Goal: Task Accomplishment & Management: Complete application form

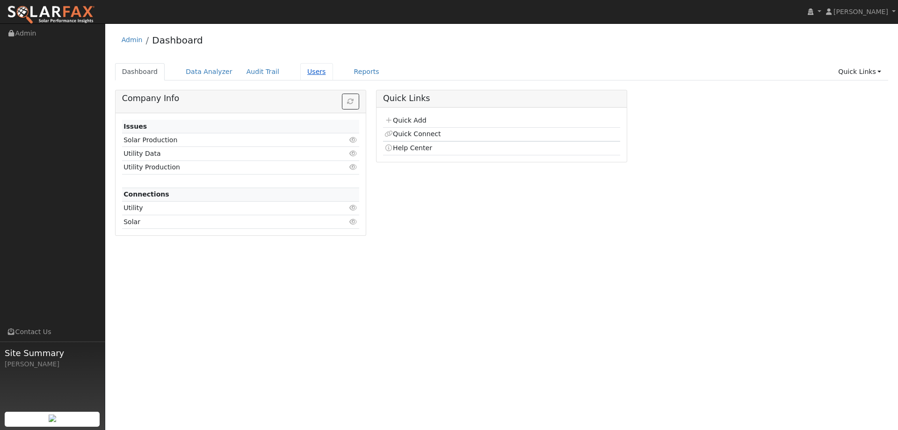
click at [300, 71] on link "Users" at bounding box center [316, 71] width 33 height 17
drag, startPoint x: 406, startPoint y: 112, endPoint x: 411, endPoint y: 119, distance: 8.7
click at [407, 114] on div "Quick Add Quick Connect Help Center" at bounding box center [502, 135] width 250 height 55
click at [411, 119] on link "Quick Add" at bounding box center [406, 119] width 42 height 7
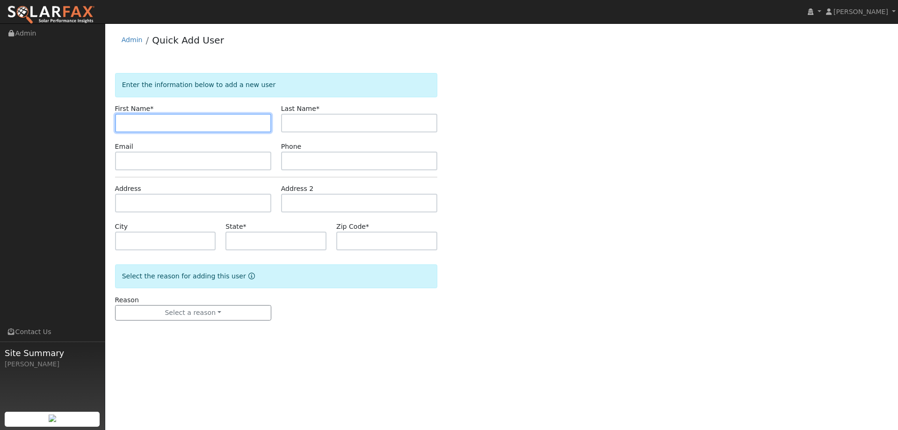
drag, startPoint x: 143, startPoint y: 127, endPoint x: 134, endPoint y: 123, distance: 9.4
click at [141, 125] on input "text" at bounding box center [193, 123] width 156 height 19
paste input "Alphonso"
click at [125, 125] on input "Alphonso" at bounding box center [193, 123] width 156 height 19
type input "Alphonso"
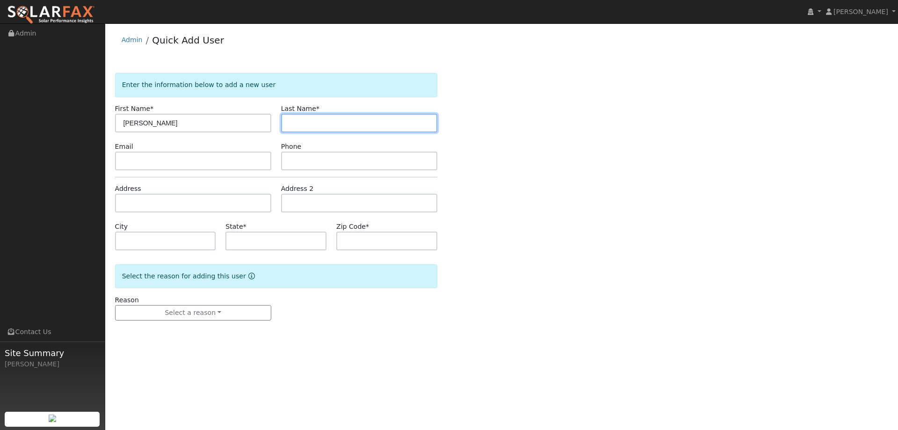
click at [334, 126] on input "text" at bounding box center [359, 123] width 156 height 19
click at [317, 121] on input "text" at bounding box center [359, 123] width 156 height 19
paste input "Tolliver"
click at [289, 120] on input "Tolliver" at bounding box center [359, 123] width 156 height 19
type input "Tolliver"
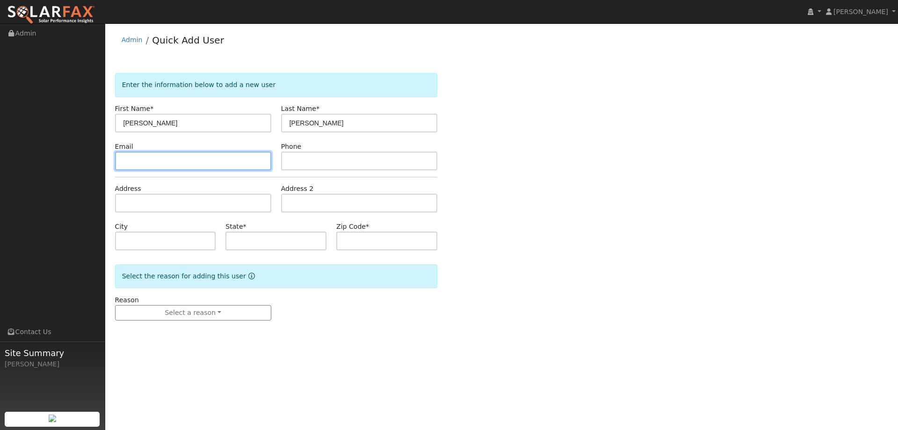
click at [204, 163] on input "text" at bounding box center [193, 161] width 156 height 19
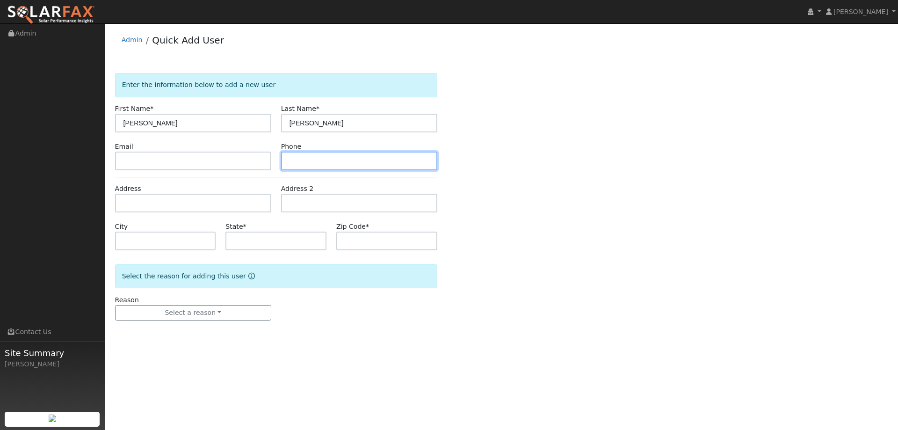
click at [311, 165] on input "text" at bounding box center [359, 161] width 156 height 19
paste input "(510) 944-6151"
click at [292, 162] on input "(510) 944-6151" at bounding box center [359, 161] width 156 height 19
click at [290, 162] on input "(510) 944-6151" at bounding box center [359, 161] width 156 height 19
click at [292, 164] on input "(510) 944-6151" at bounding box center [359, 161] width 156 height 19
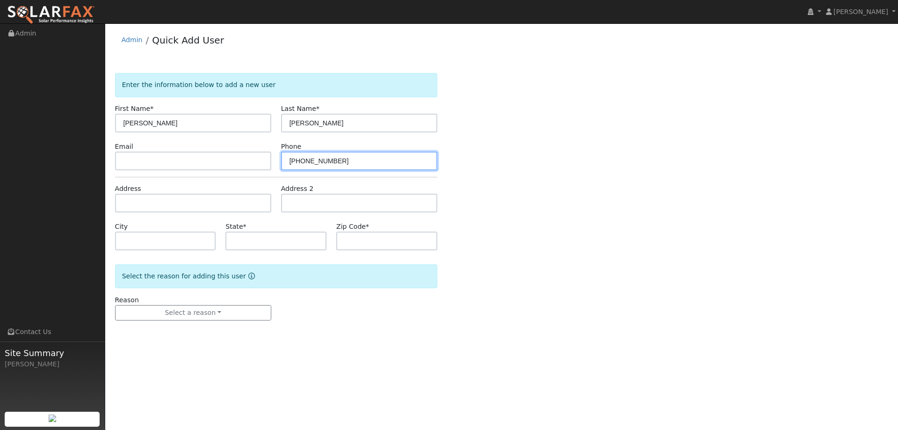
type input "(510) 944-6151"
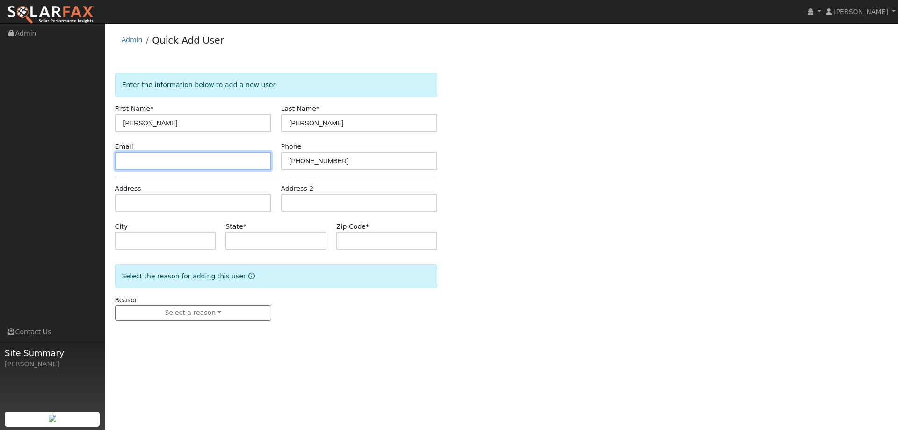
click at [211, 166] on input "text" at bounding box center [193, 161] width 156 height 19
drag, startPoint x: 158, startPoint y: 160, endPoint x: 150, endPoint y: 159, distance: 7.5
click at [157, 160] on input "text" at bounding box center [193, 161] width 156 height 19
paste input "astolli@yahoo.com"
click at [124, 163] on input "astolli@yahoo.com" at bounding box center [193, 161] width 156 height 19
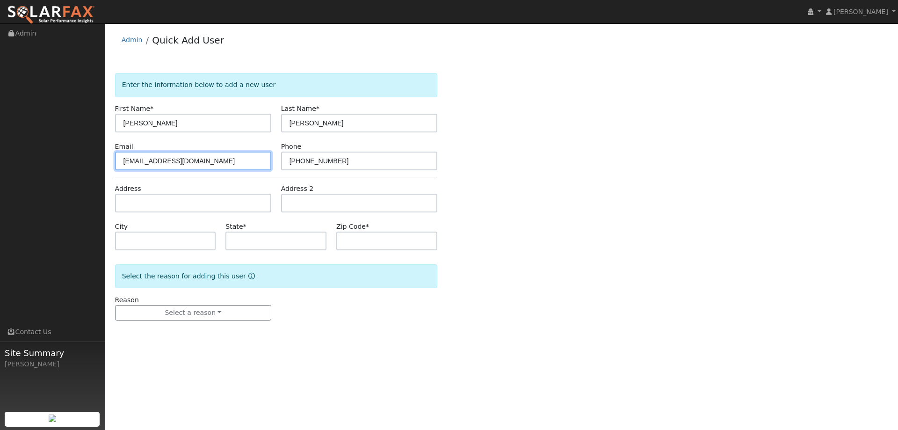
type input "astolli@yahoo.com"
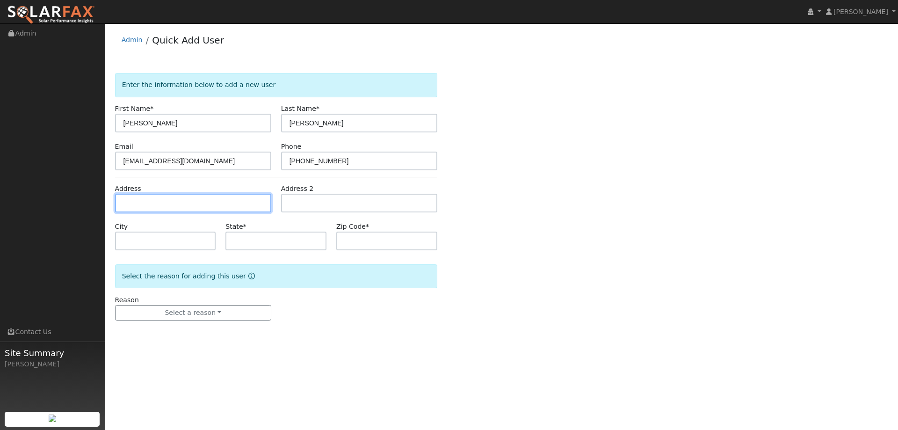
click at [154, 207] on input "text" at bounding box center [193, 203] width 156 height 19
click at [142, 202] on input "text" at bounding box center [193, 203] width 156 height 19
paste input "411 Vinewood Court"
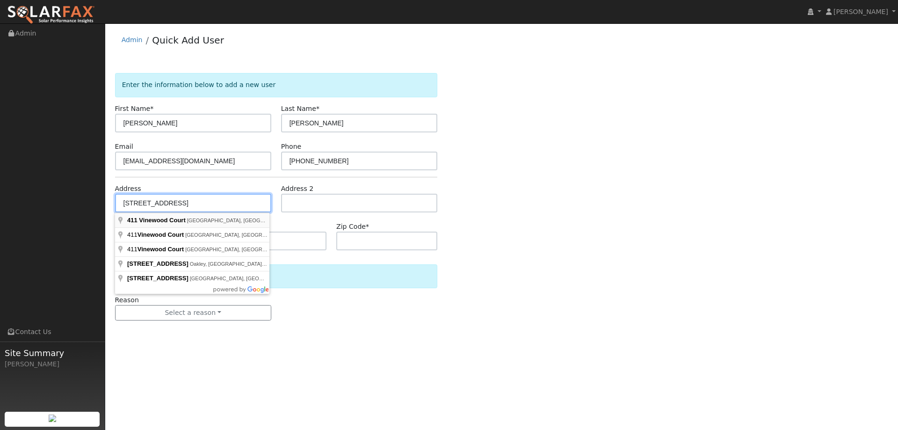
type input "411 Vinewood Court"
type input "Suisun City"
type input "CA"
type input "94585"
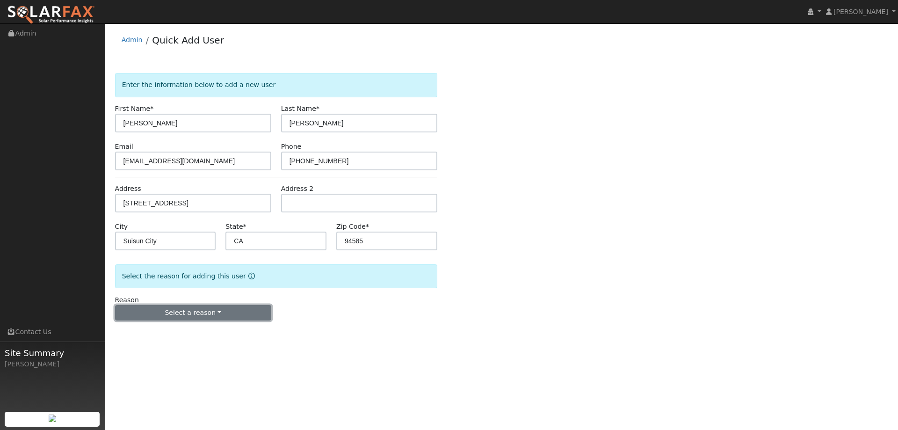
click at [214, 314] on button "Select a reason" at bounding box center [193, 313] width 156 height 16
click at [175, 335] on link "New lead" at bounding box center [167, 332] width 103 height 13
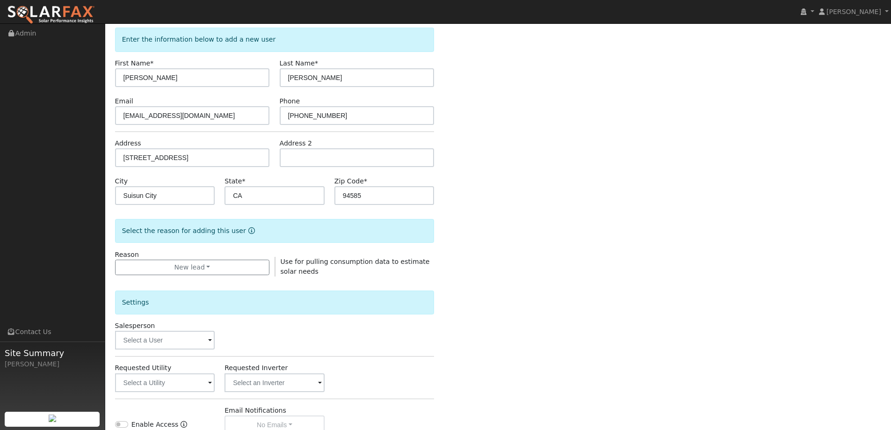
scroll to position [140, 0]
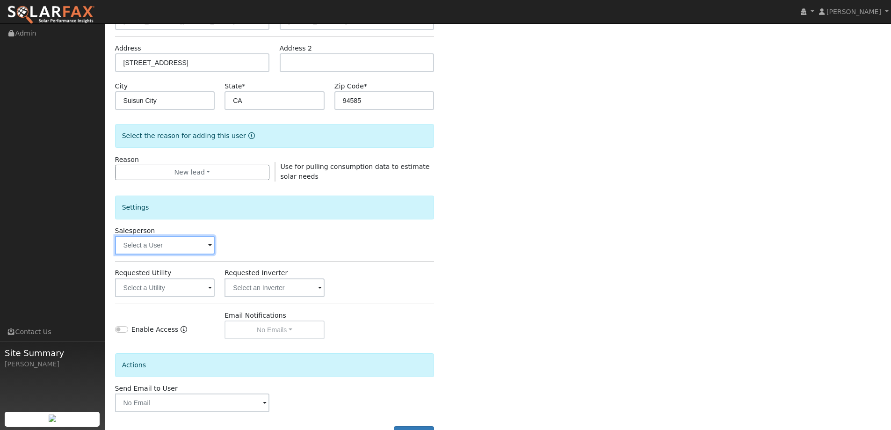
click at [177, 246] on input "text" at bounding box center [165, 245] width 100 height 19
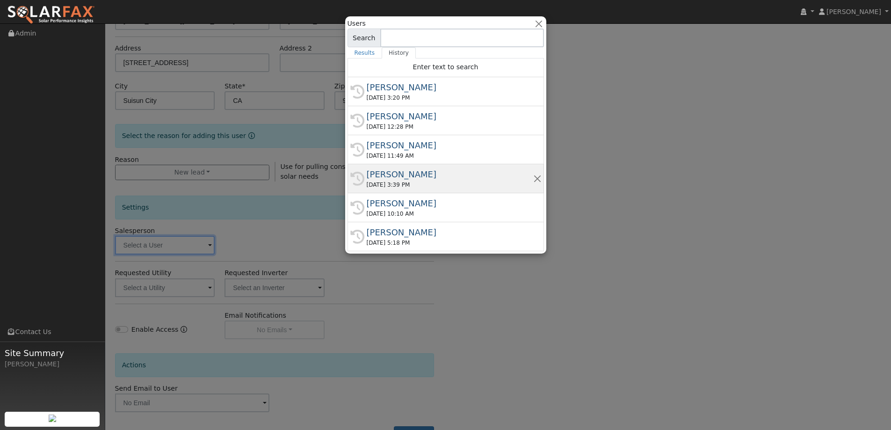
click at [439, 174] on div "Adam Hedemark" at bounding box center [450, 174] width 167 height 13
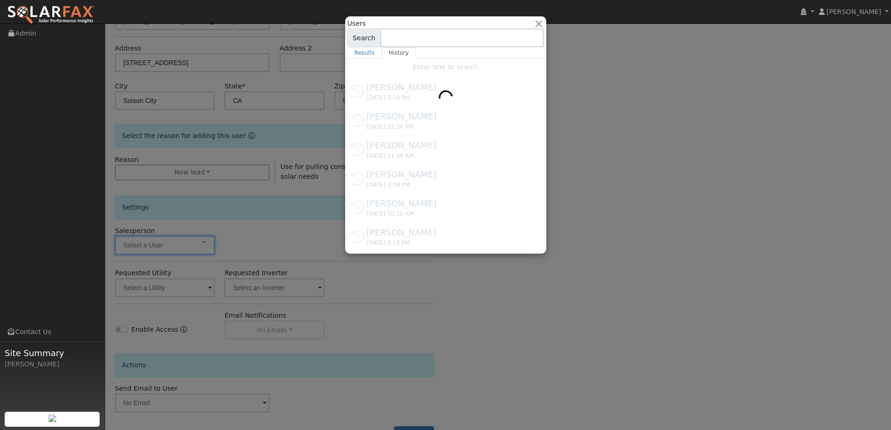
type input "Adam Hedemark"
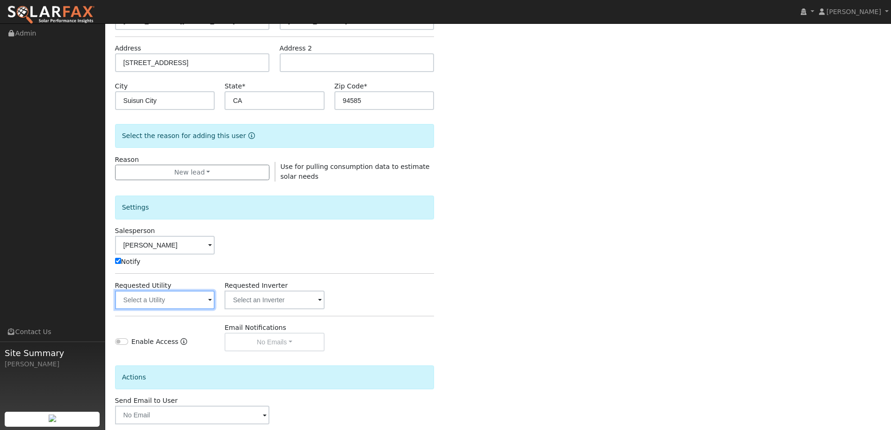
click at [191, 303] on input "text" at bounding box center [165, 300] width 100 height 19
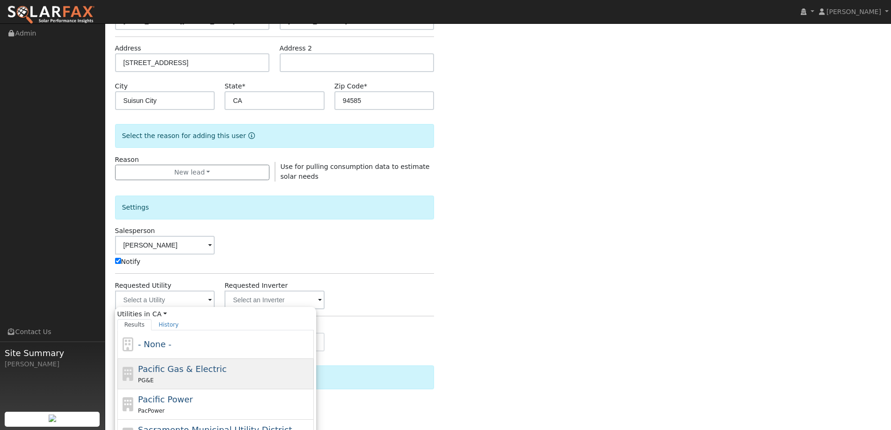
click at [225, 365] on div "Pacific Gas & Electric PG&E" at bounding box center [225, 374] width 174 height 22
type input "Pacific Gas & Electric"
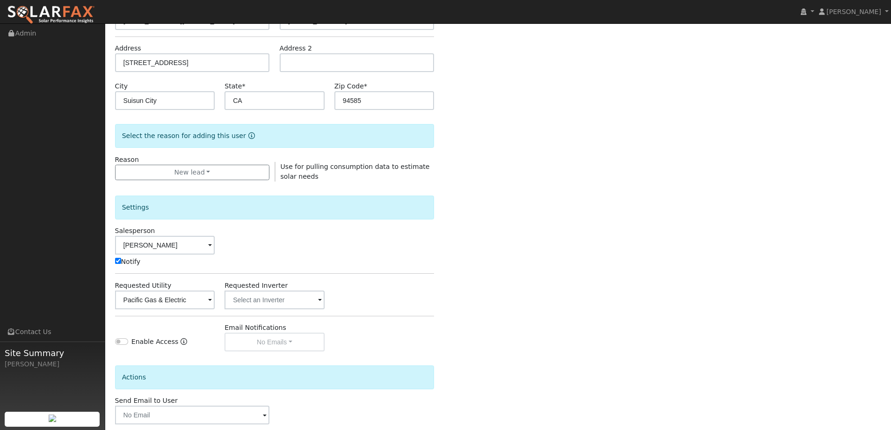
scroll to position [188, 0]
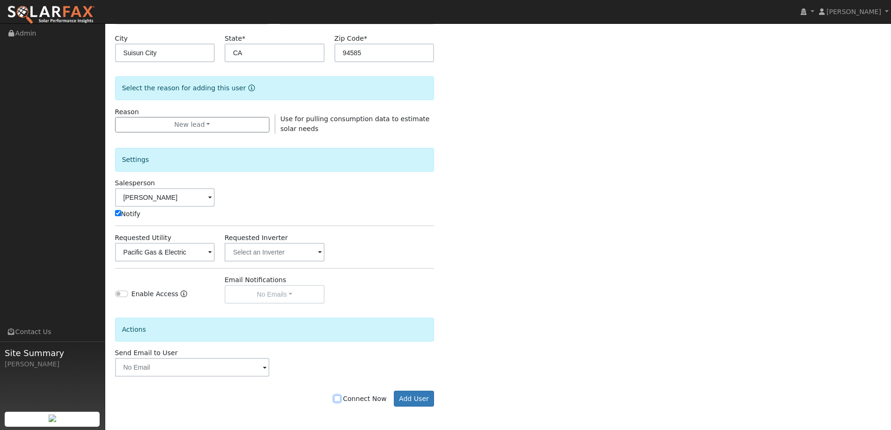
click at [341, 396] on input "Connect Now" at bounding box center [337, 398] width 7 height 7
checkbox input "true"
click at [409, 396] on button "Add User" at bounding box center [414, 399] width 41 height 16
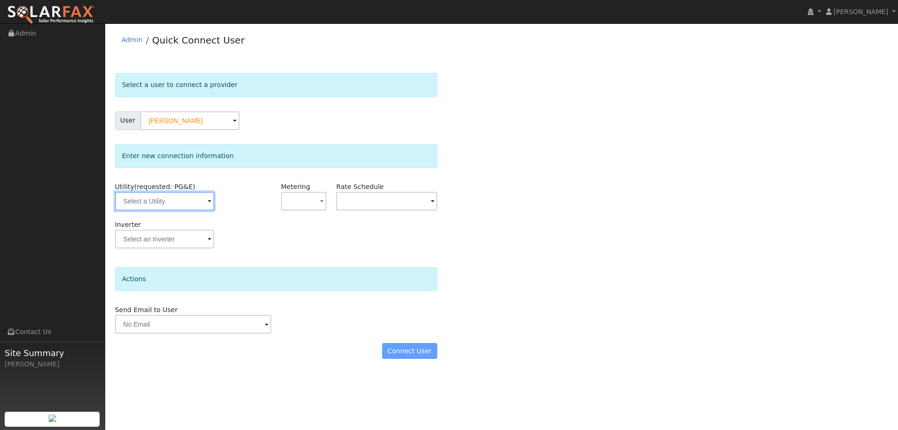
click at [177, 203] on input "text" at bounding box center [164, 201] width 99 height 19
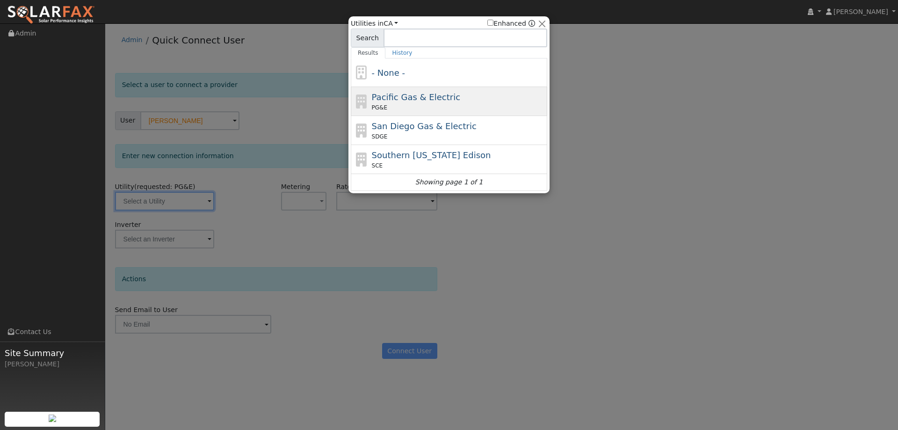
click at [410, 92] on span "Pacific Gas & Electric" at bounding box center [416, 97] width 88 height 10
type input "PG&E"
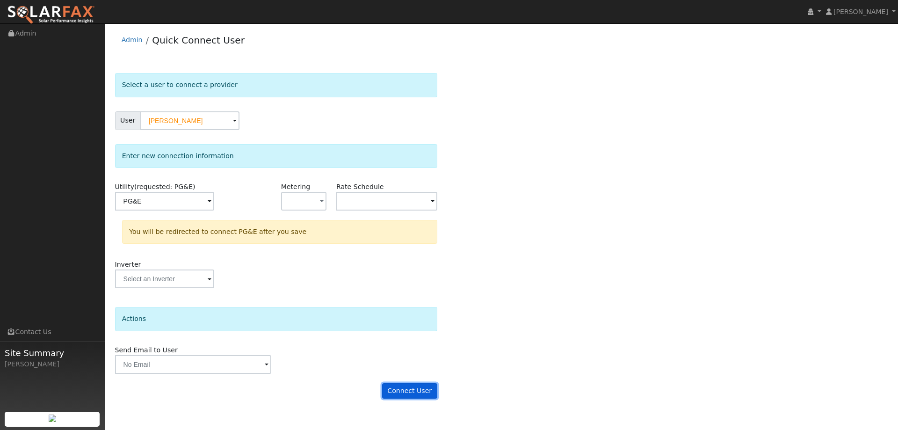
click at [425, 388] on button "Connect User" at bounding box center [409, 391] width 55 height 16
